Goal: Check status: Check status

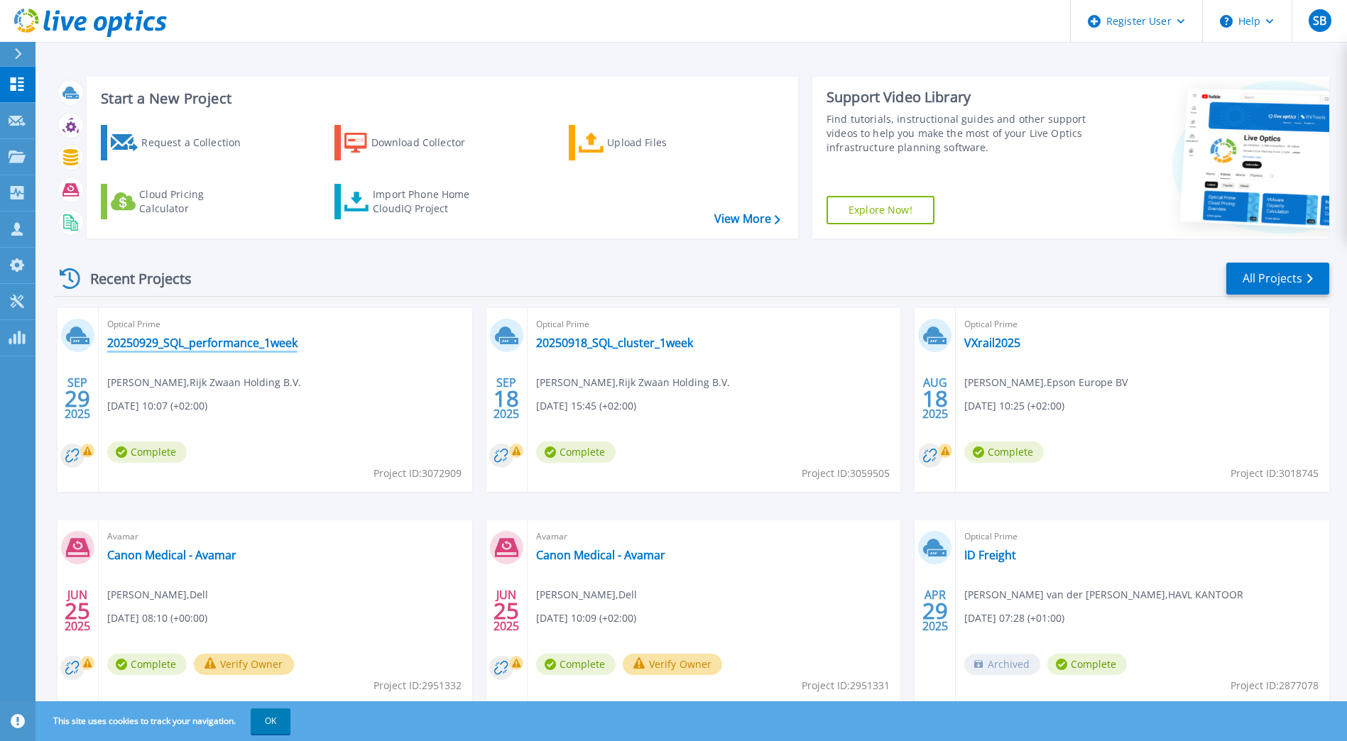
click at [275, 339] on link "20250929_SQL_performance_1week" at bounding box center [202, 343] width 190 height 14
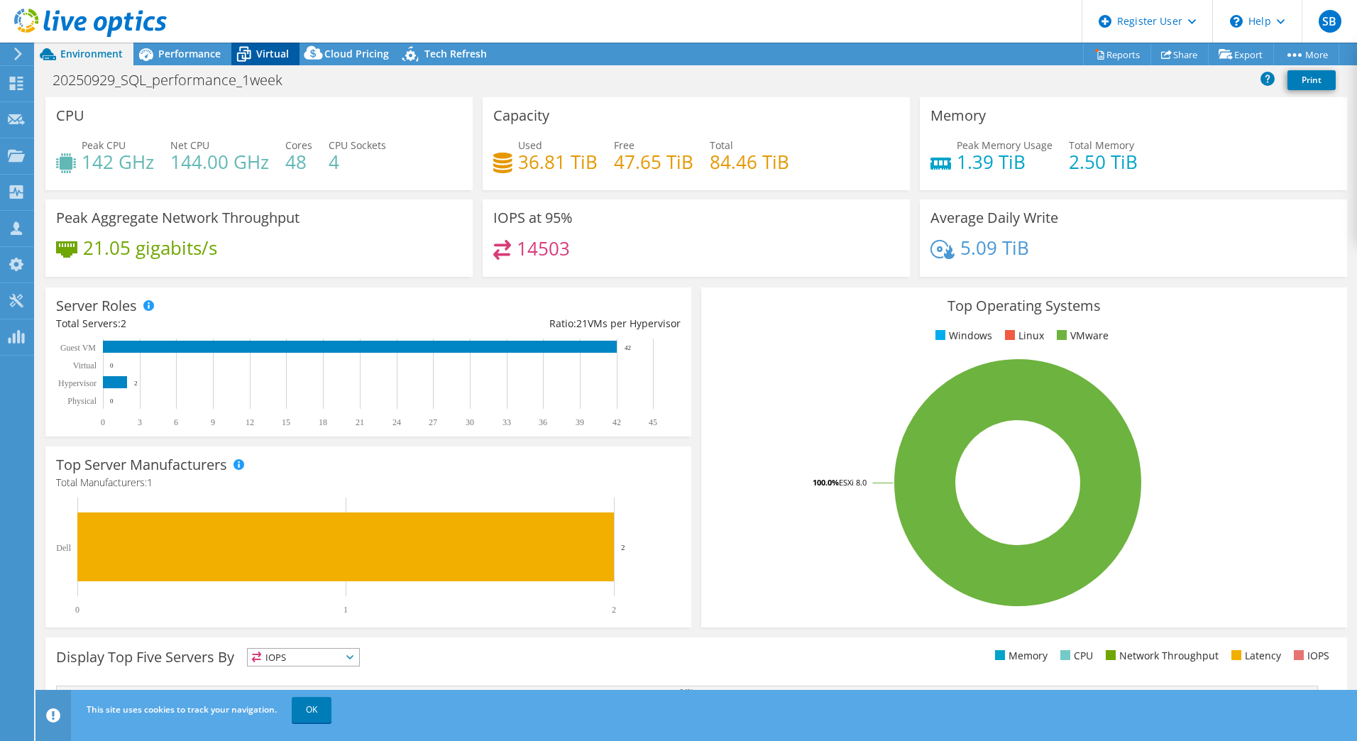
click at [268, 64] on div "Virtual" at bounding box center [265, 54] width 68 height 23
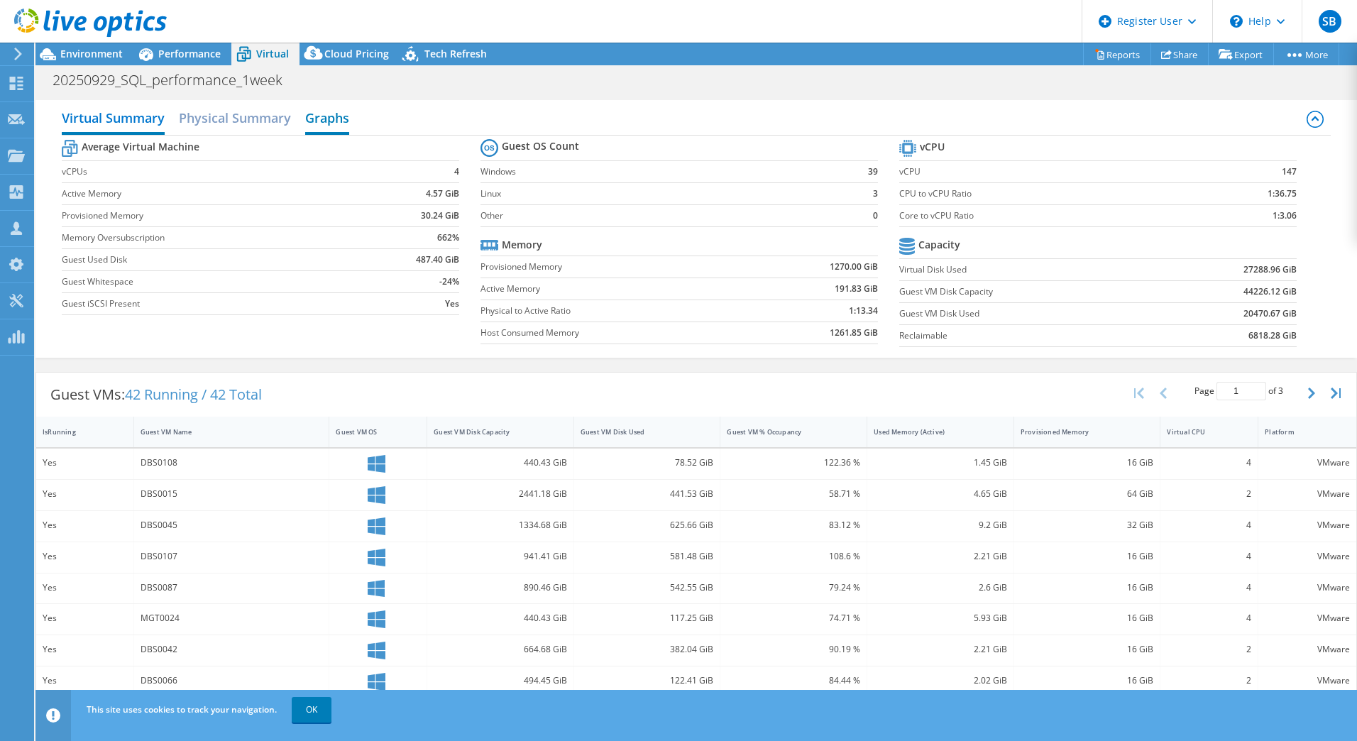
click at [327, 120] on h2 "Graphs" at bounding box center [327, 119] width 44 height 31
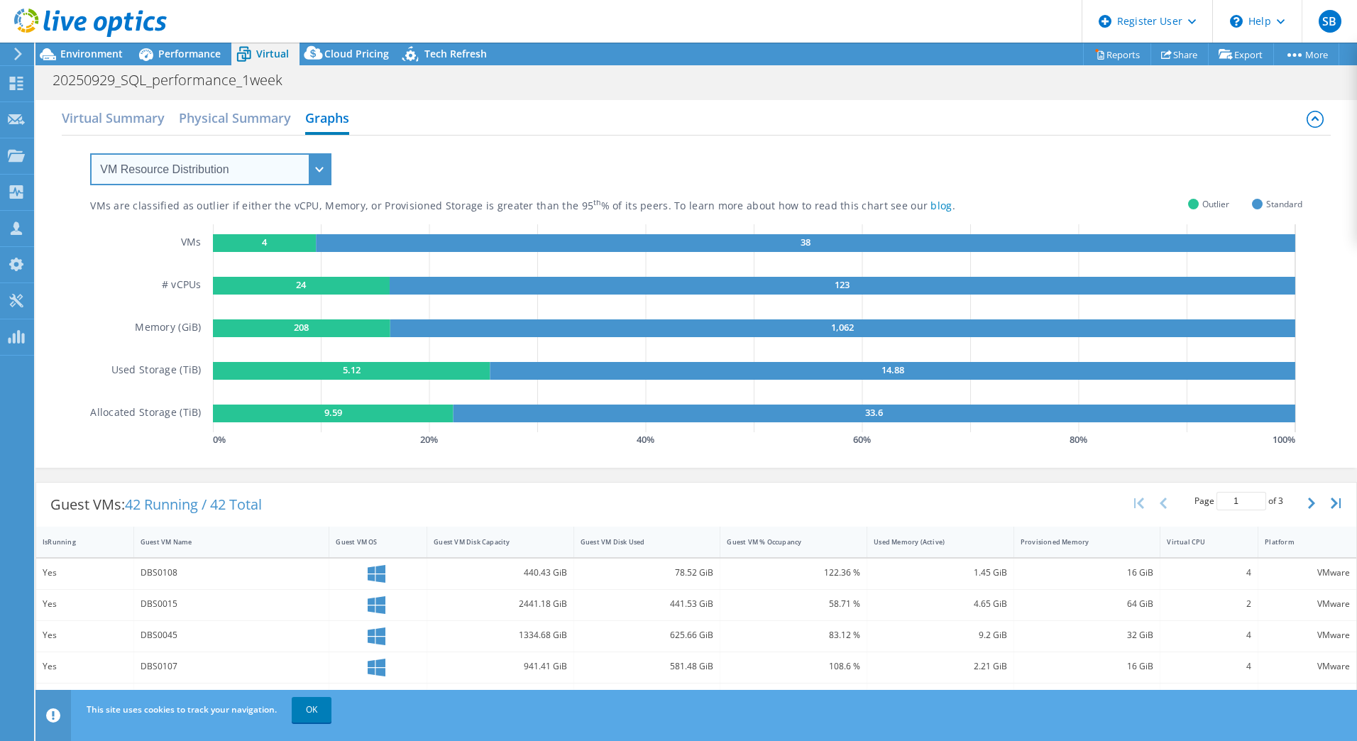
click at [252, 165] on select "VM Resource Distribution Provisioning Contrast Over Provisioning" at bounding box center [210, 169] width 241 height 32
select select "Over Provisioning"
click at [90, 153] on select "VM Resource Distribution Provisioning Contrast Over Provisioning" at bounding box center [210, 169] width 241 height 32
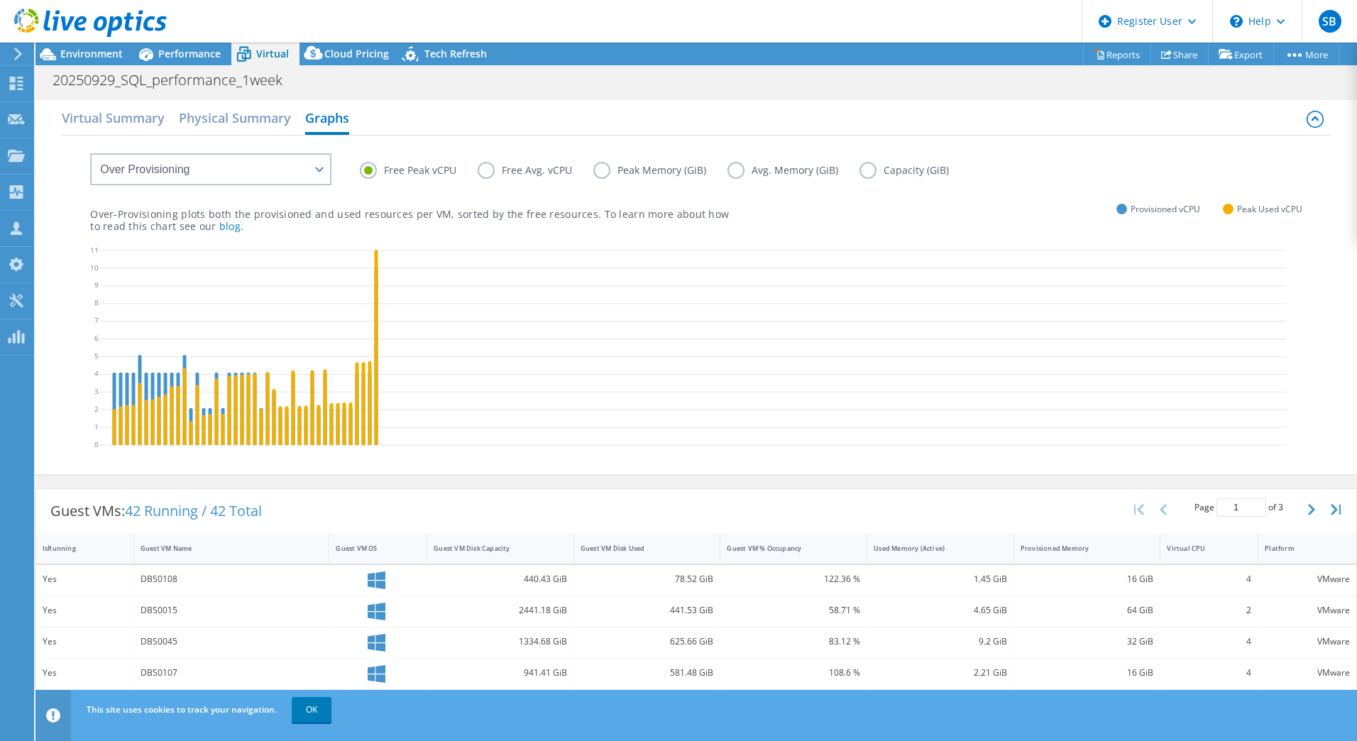
click at [491, 170] on label "Free Avg. vCPU" at bounding box center [536, 170] width 116 height 17
click at [0, 0] on input "Free Avg. vCPU" at bounding box center [0, 0] width 0 height 0
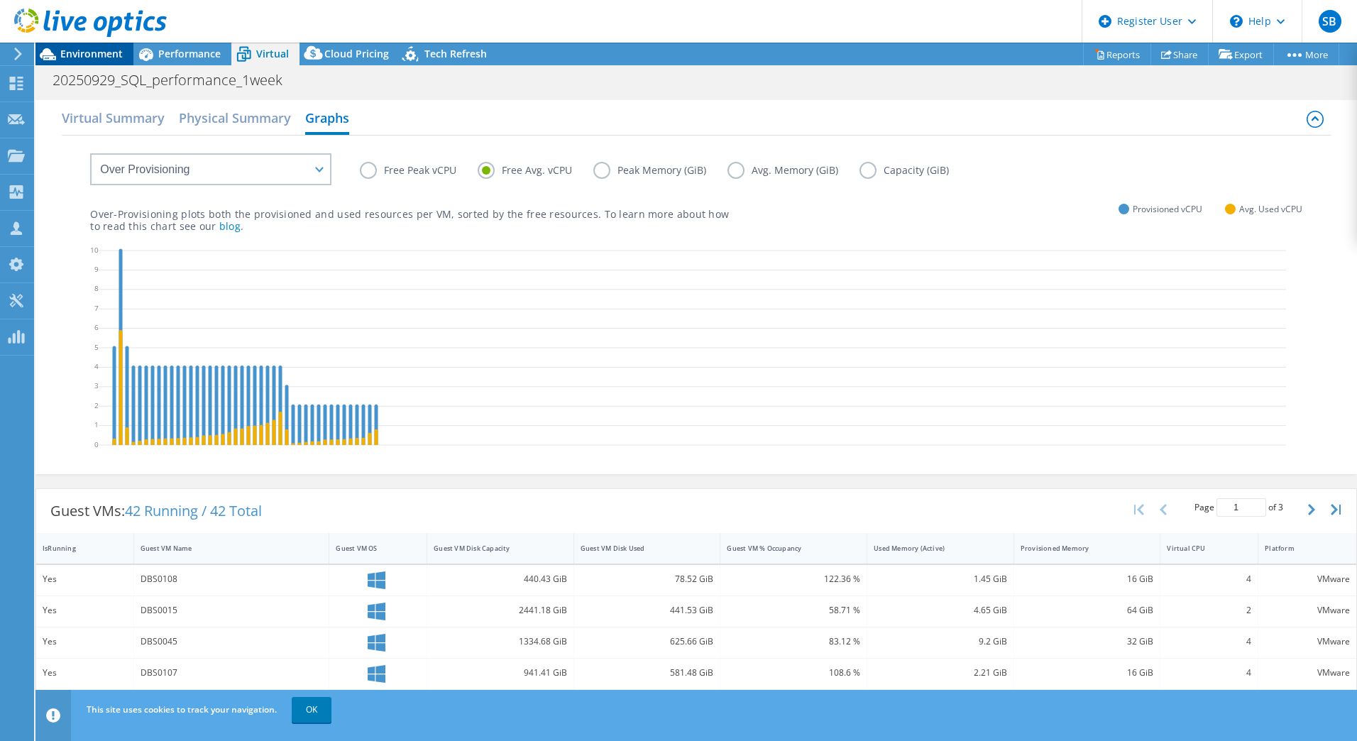
click at [85, 49] on span "Environment" at bounding box center [91, 53] width 62 height 13
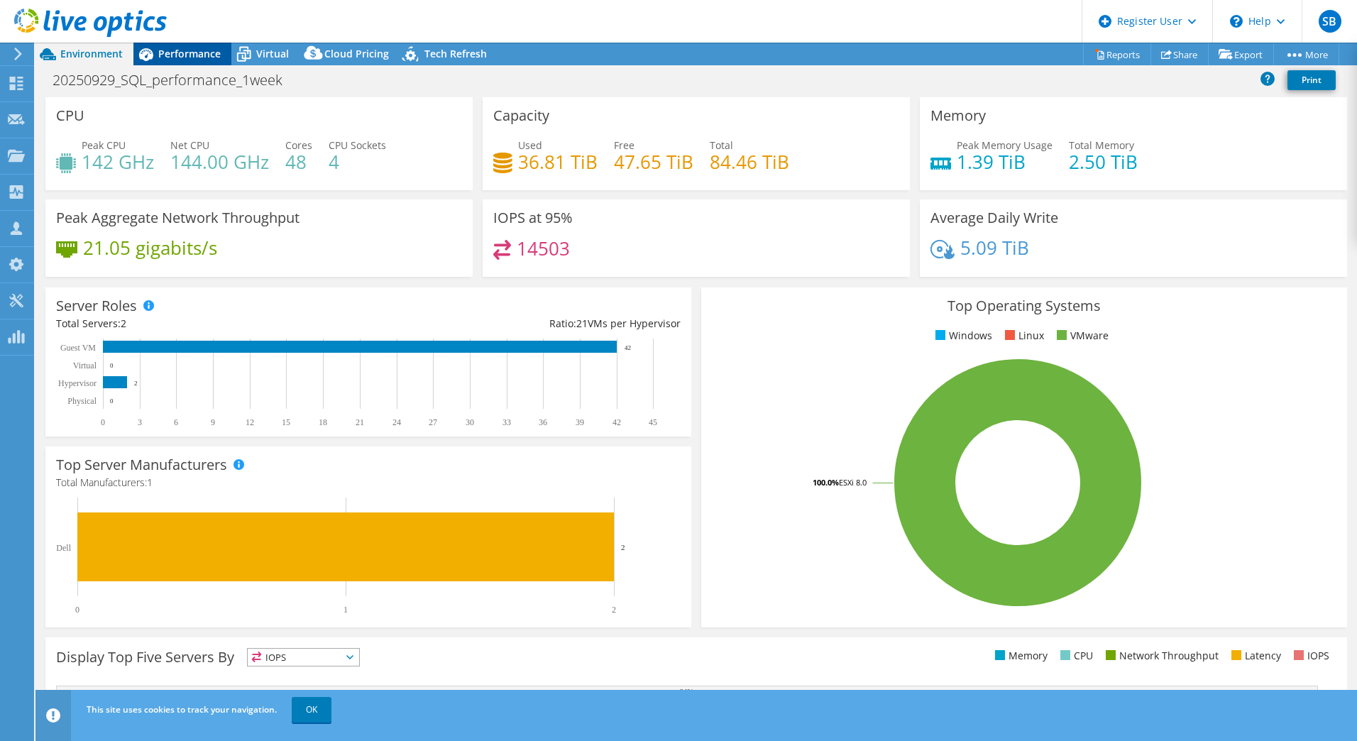
click at [170, 50] on span "Performance" at bounding box center [189, 53] width 62 height 13
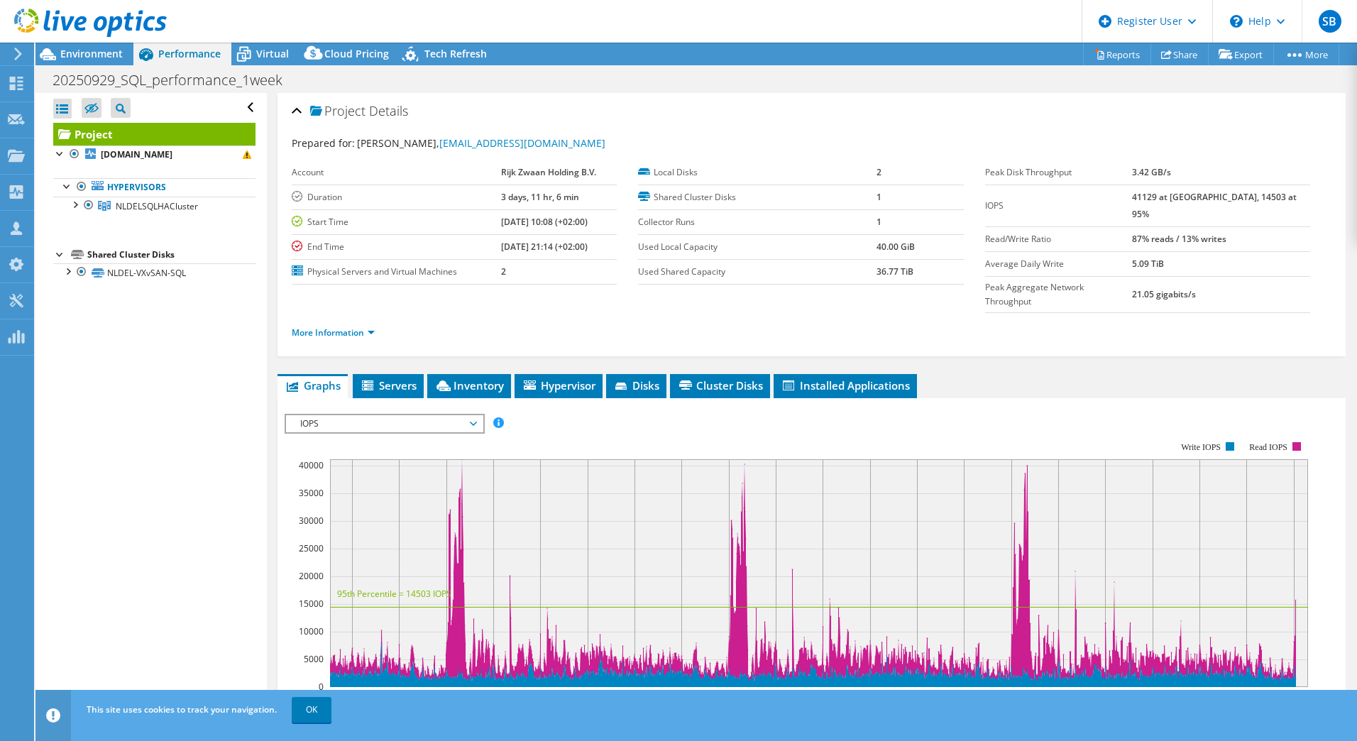
click at [361, 415] on span "IOPS" at bounding box center [384, 423] width 182 height 17
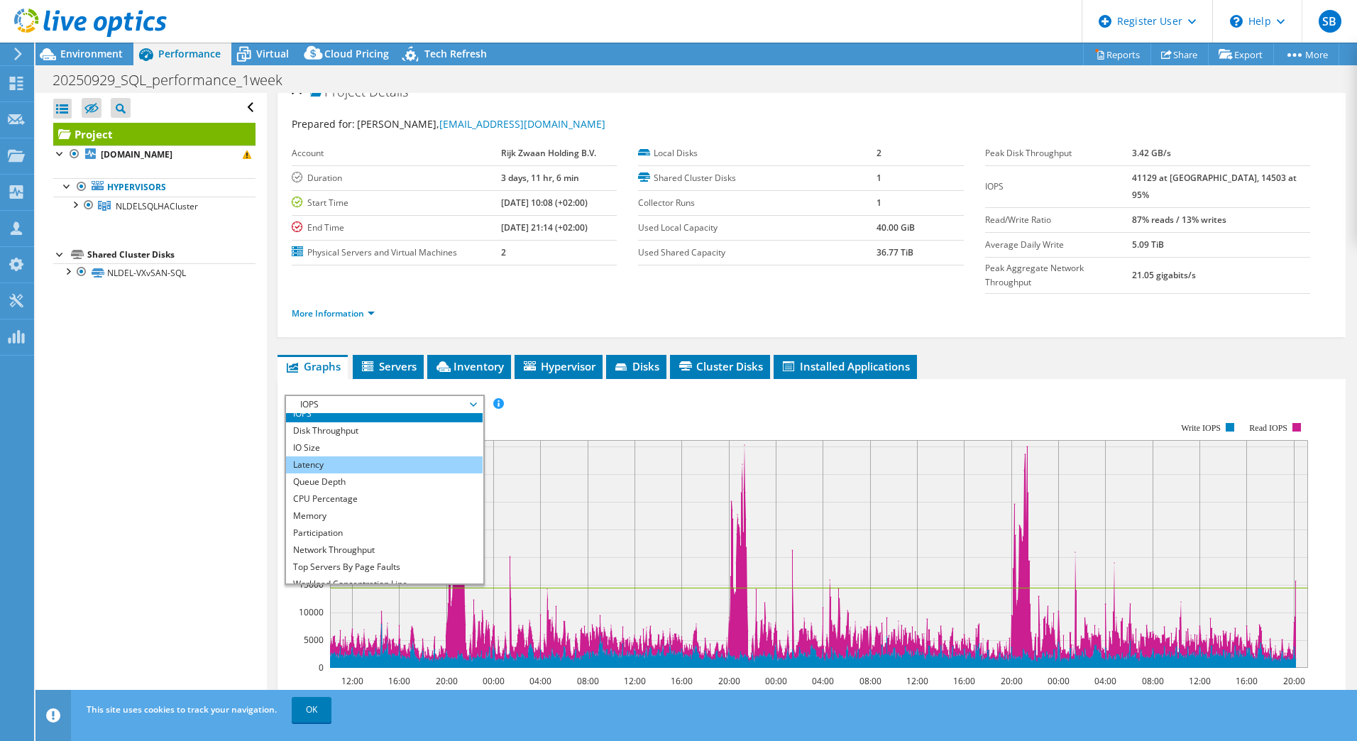
scroll to position [7, 0]
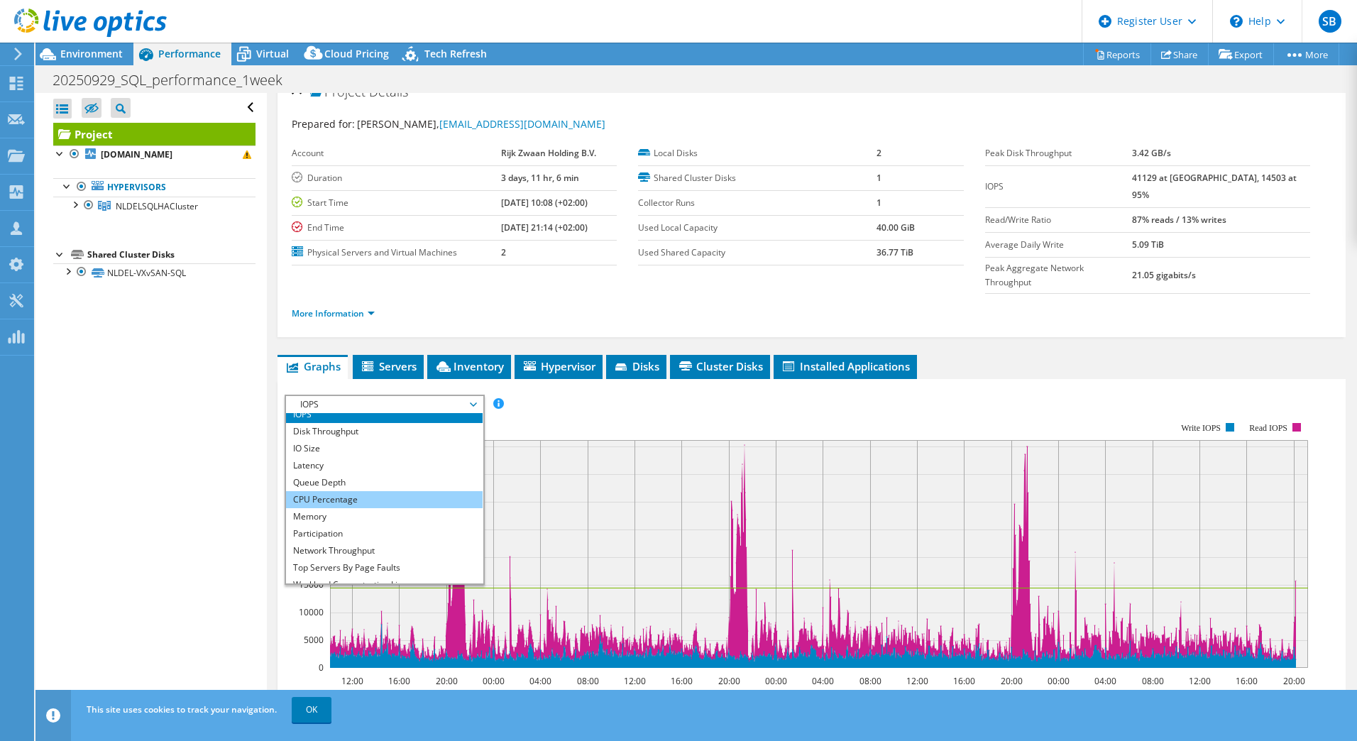
click at [383, 491] on li "CPU Percentage" at bounding box center [384, 499] width 197 height 17
